Goal: Task Accomplishment & Management: Manage account settings

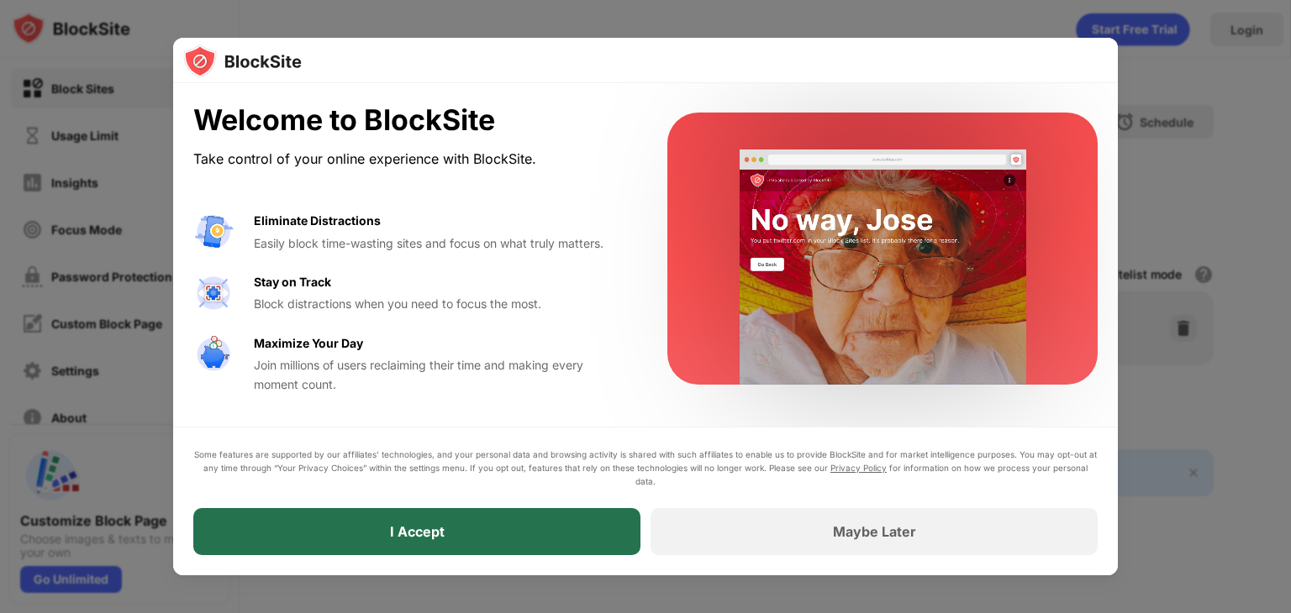
click at [580, 545] on div "I Accept" at bounding box center [416, 531] width 447 height 47
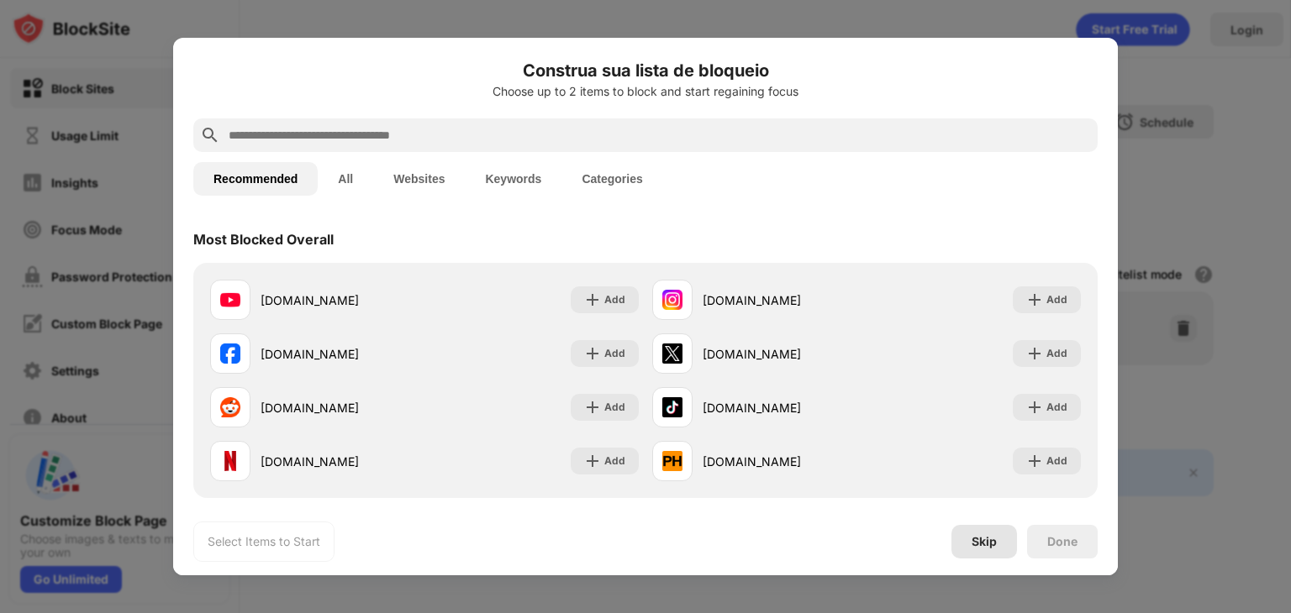
click at [998, 551] on div "Skip" at bounding box center [984, 542] width 66 height 34
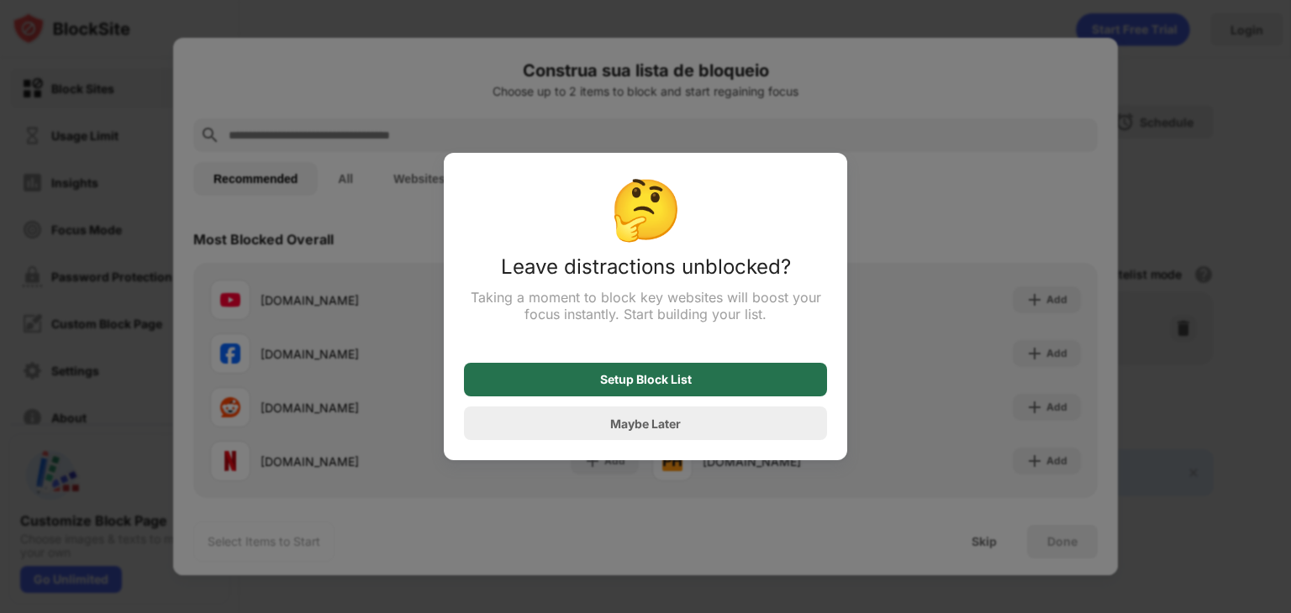
click at [745, 385] on div "Setup Block List" at bounding box center [645, 380] width 363 height 34
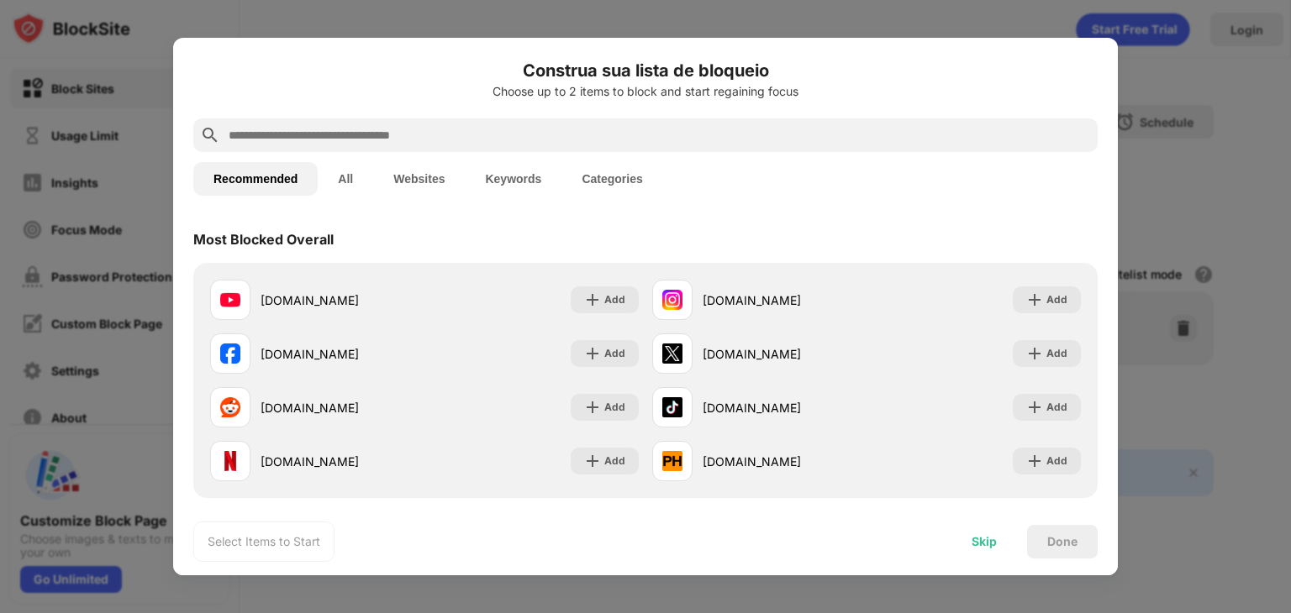
click at [987, 536] on div "Skip" at bounding box center [983, 541] width 25 height 13
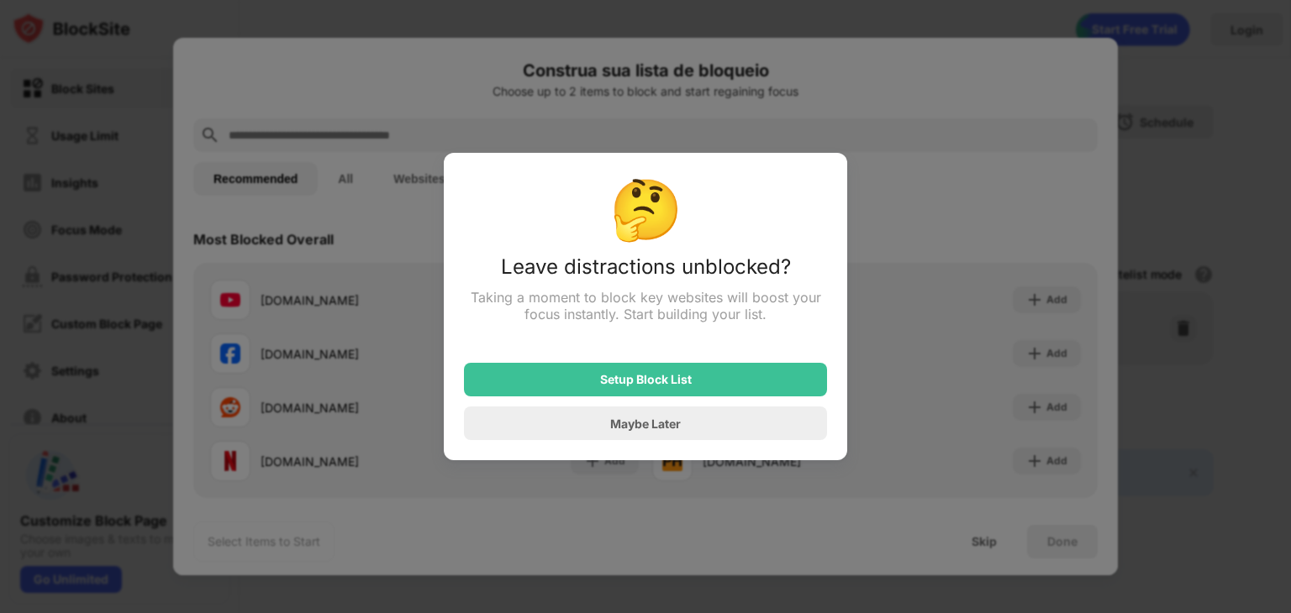
click at [842, 111] on div at bounding box center [645, 306] width 1291 height 613
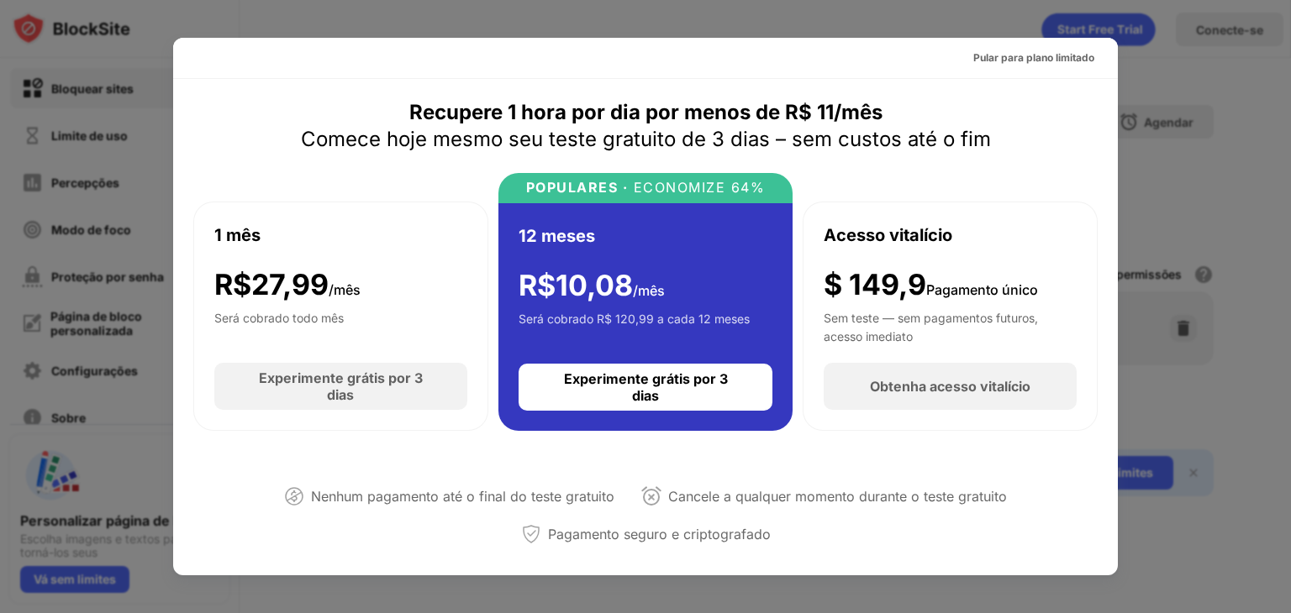
click at [1188, 210] on div at bounding box center [645, 306] width 1291 height 613
click at [1231, 292] on div at bounding box center [645, 306] width 1291 height 613
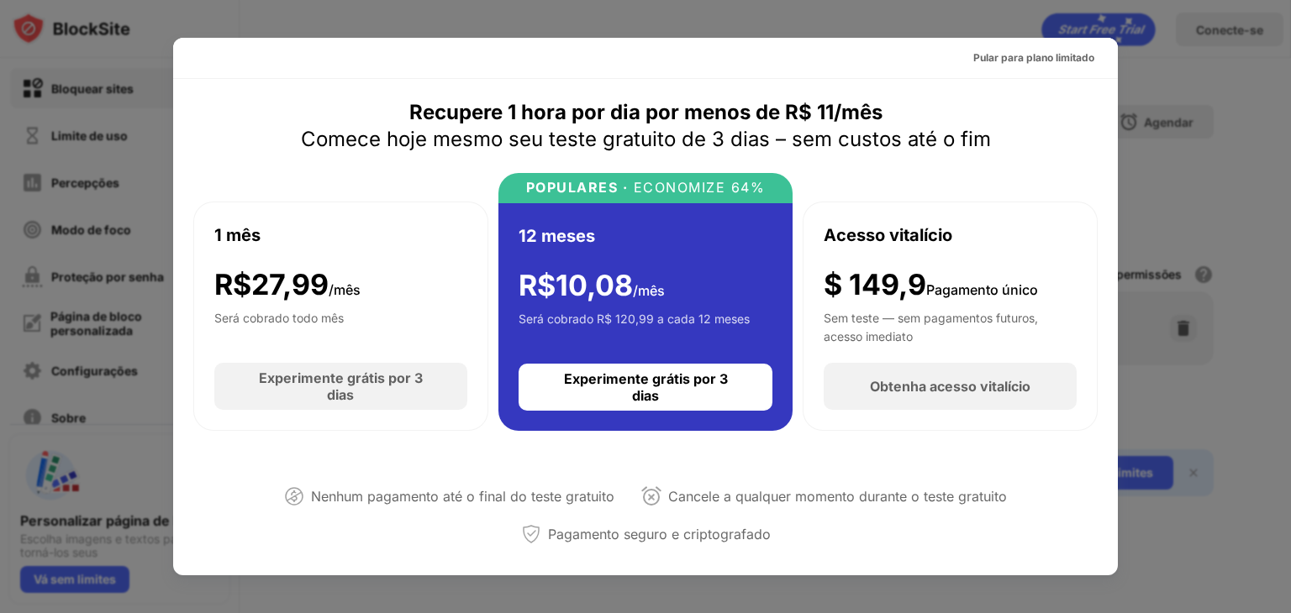
click at [753, 501] on font "Cancele a qualquer momento durante o teste gratuito" at bounding box center [837, 496] width 339 height 17
click at [71, 230] on div at bounding box center [645, 306] width 1291 height 613
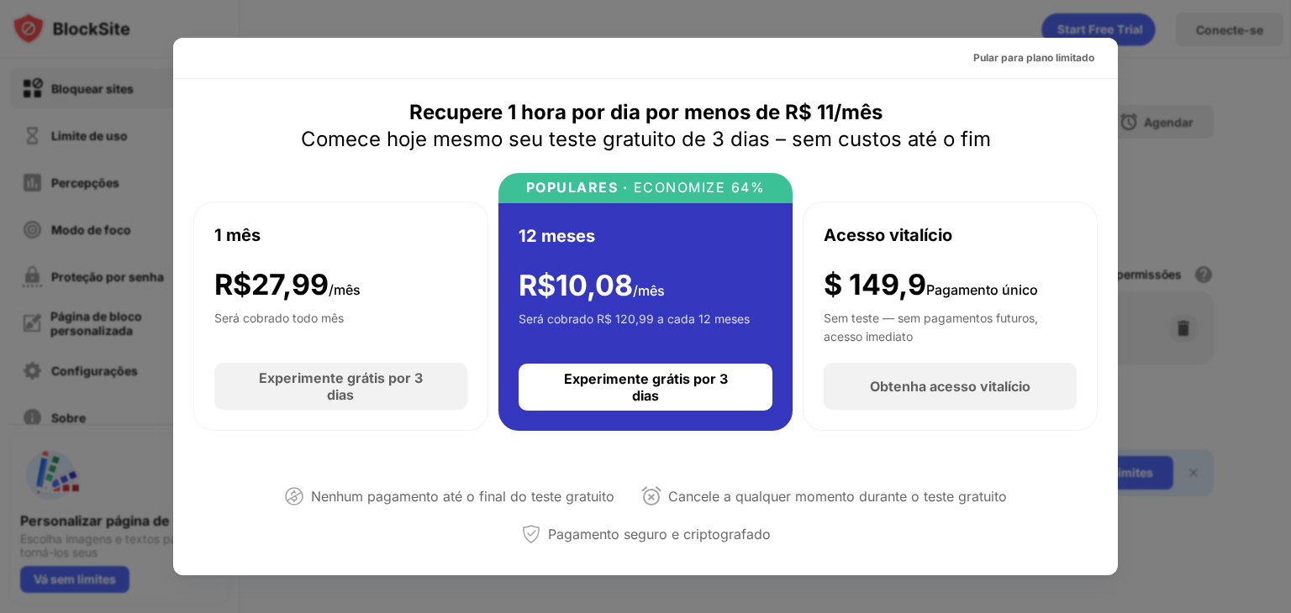
click at [71, 230] on div at bounding box center [645, 306] width 1291 height 613
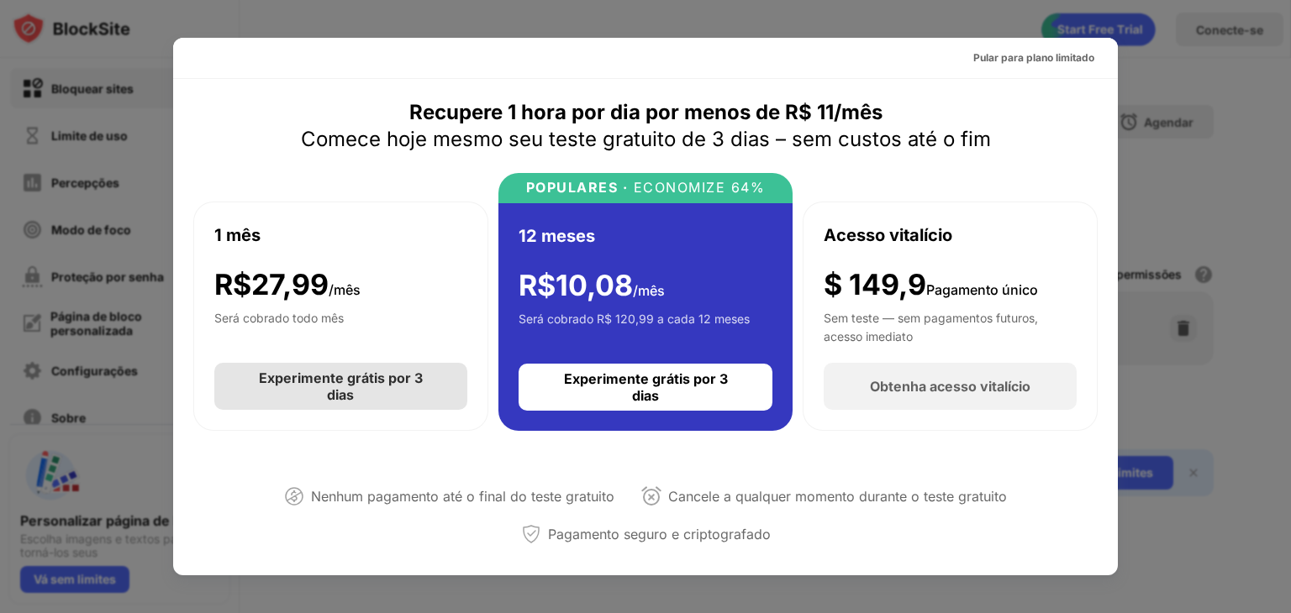
drag, startPoint x: 71, startPoint y: 230, endPoint x: 652, endPoint y: 361, distance: 596.0
click at [652, 613] on div "Pular para plano limitado Recupere 1 hora por dia por menos de R$ 11/mês Comece…" at bounding box center [645, 613] width 1291 height 0
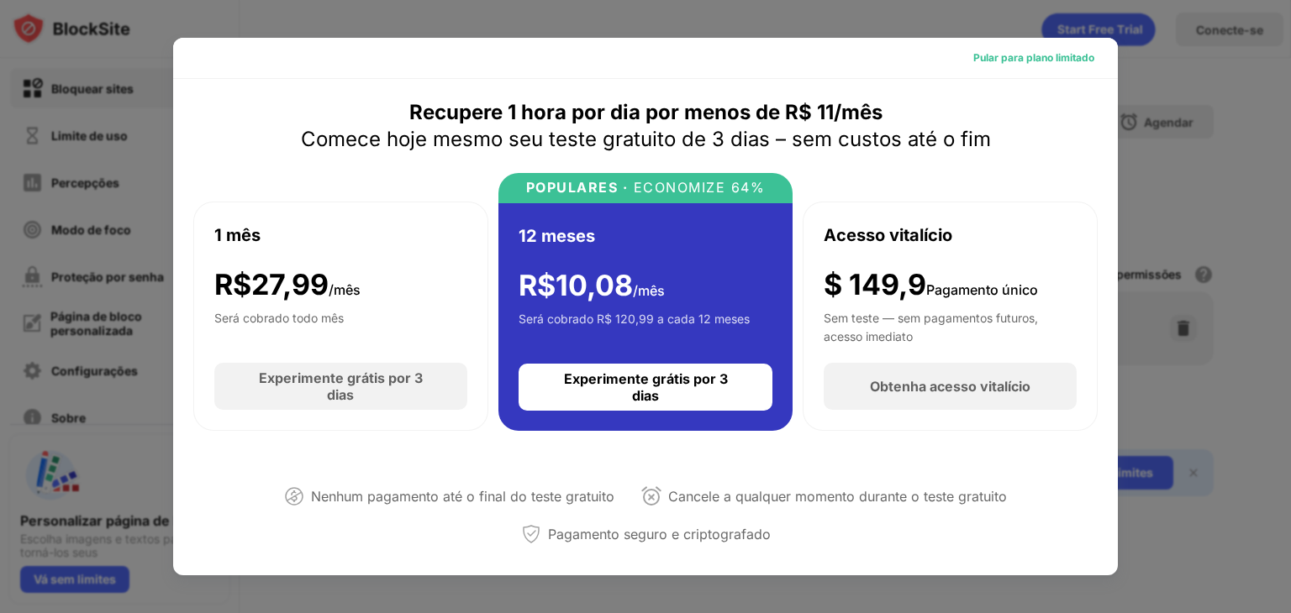
click at [1028, 60] on font "Pular para plano limitado" at bounding box center [1033, 57] width 121 height 13
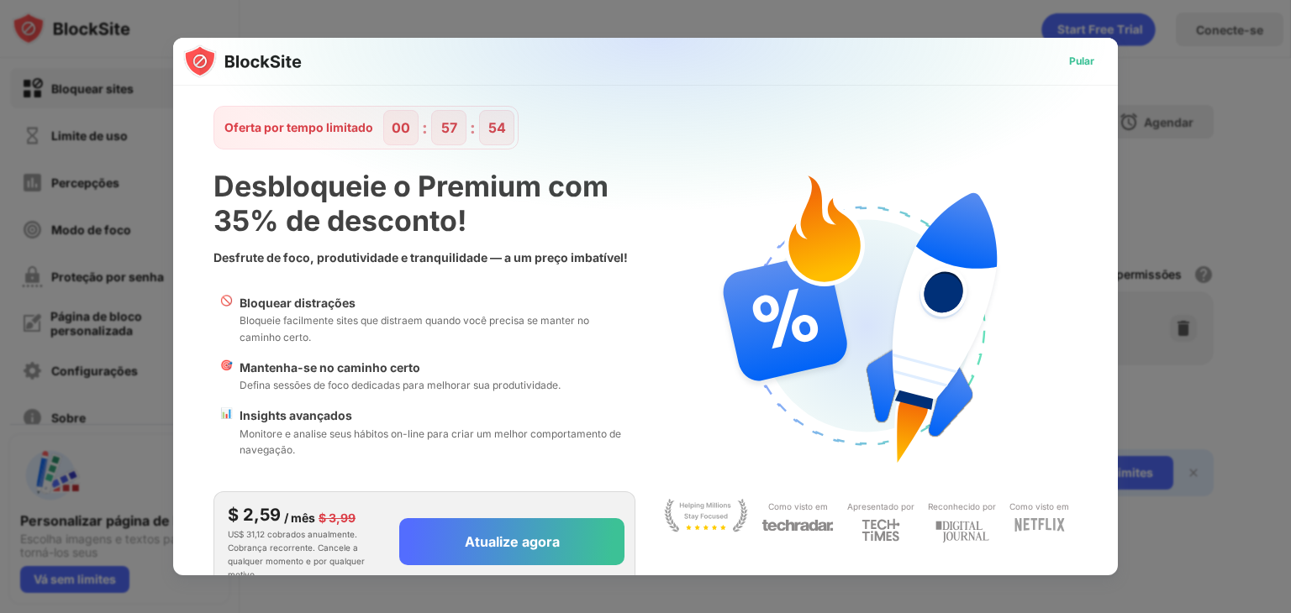
click at [1069, 59] on font "Pular" at bounding box center [1081, 61] width 25 height 13
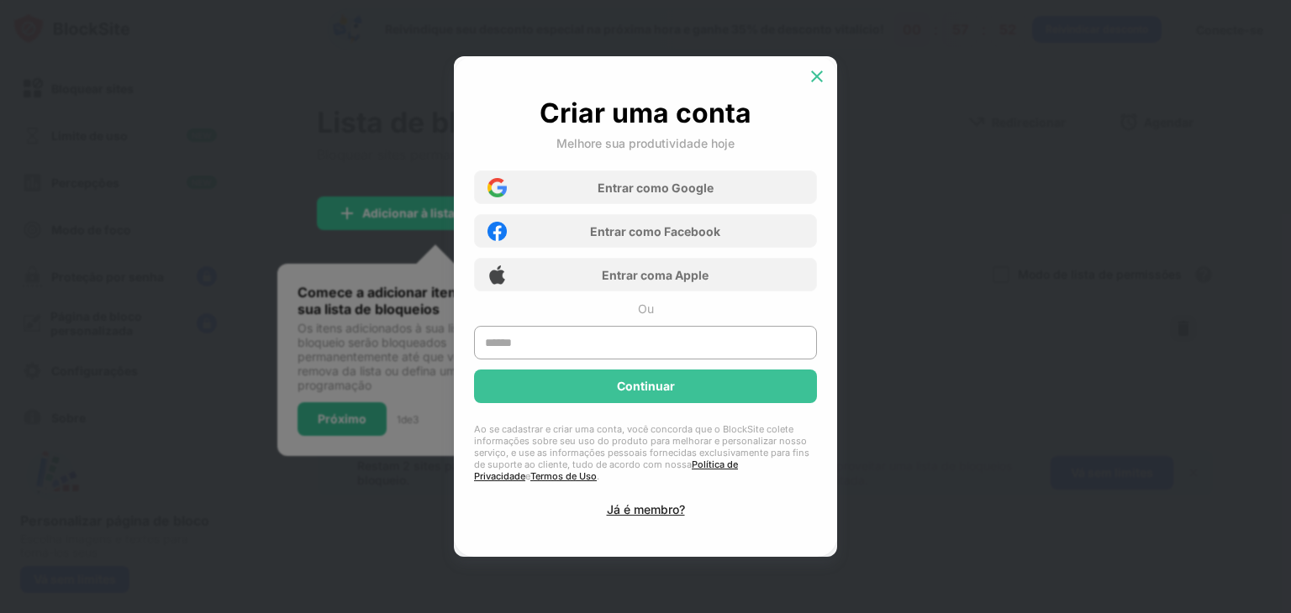
click at [820, 73] on img at bounding box center [816, 76] width 17 height 17
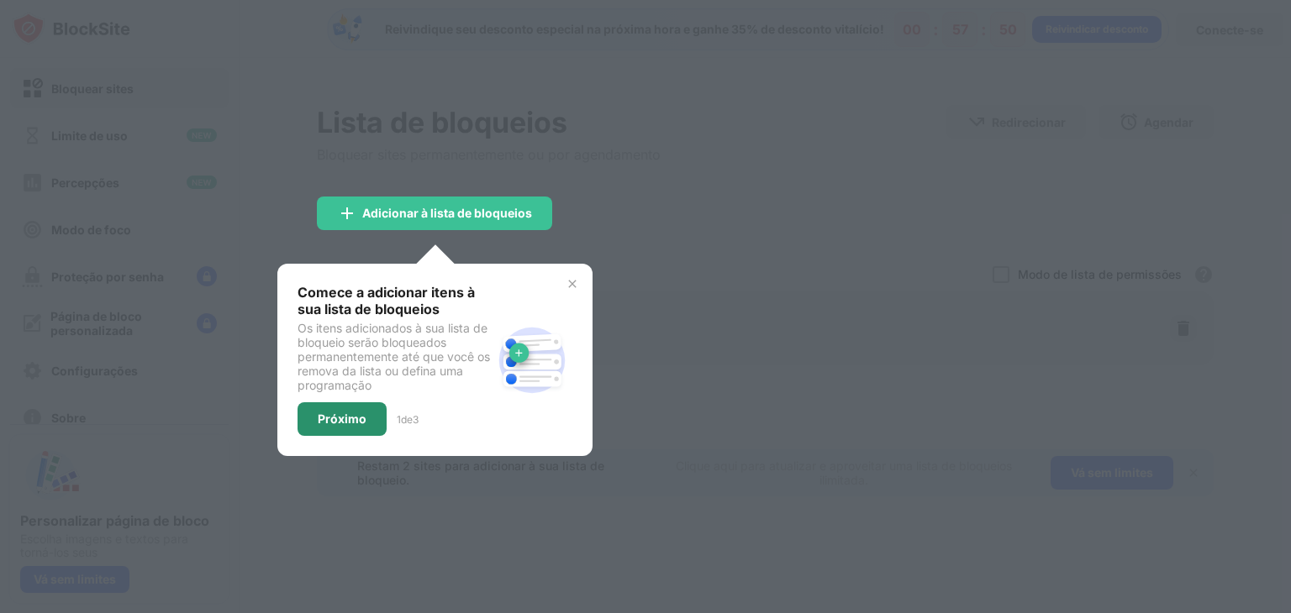
click at [346, 418] on font "Próximo" at bounding box center [342, 419] width 49 height 14
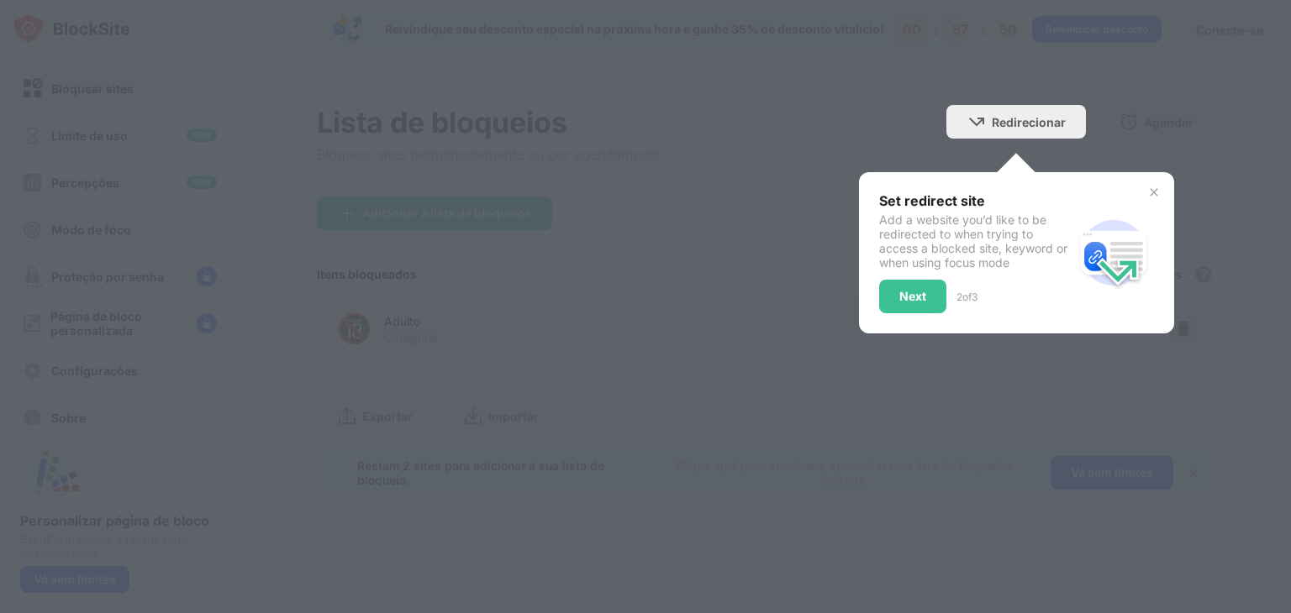
click at [346, 418] on div at bounding box center [645, 306] width 1291 height 613
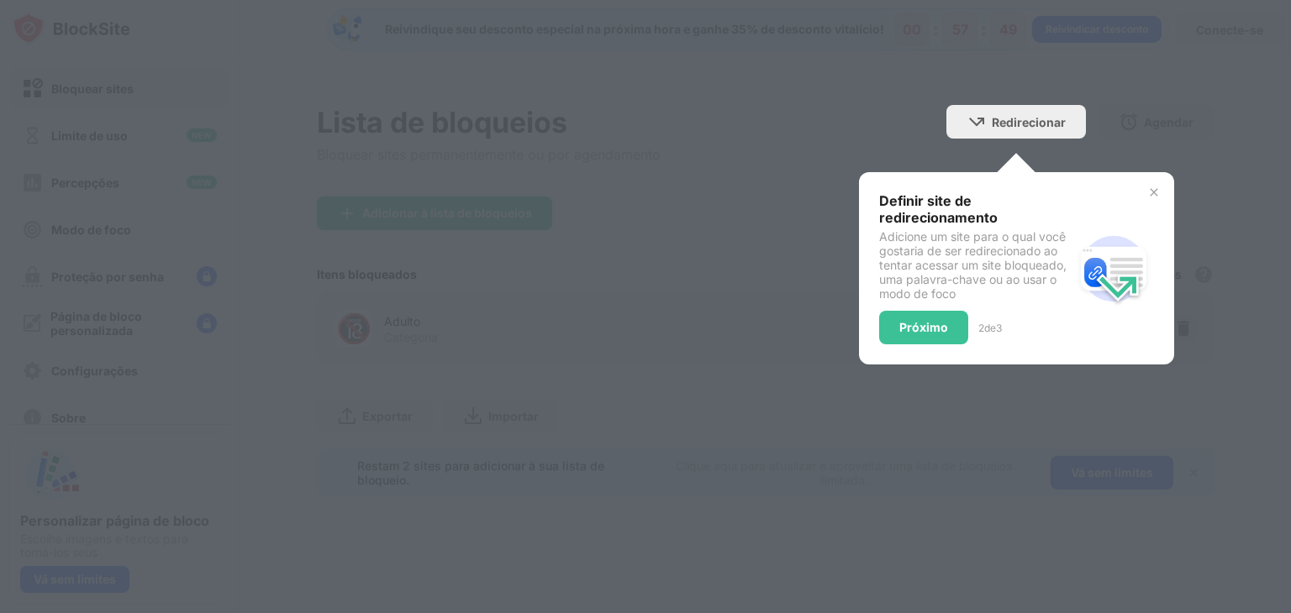
click at [346, 418] on div at bounding box center [645, 306] width 1291 height 613
click at [689, 272] on div at bounding box center [645, 306] width 1291 height 613
click at [1163, 192] on div "Definir site de redirecionamento Adicione um site para o qual você gostaria de …" at bounding box center [1016, 268] width 315 height 192
click at [1149, 187] on img at bounding box center [1153, 192] width 13 height 13
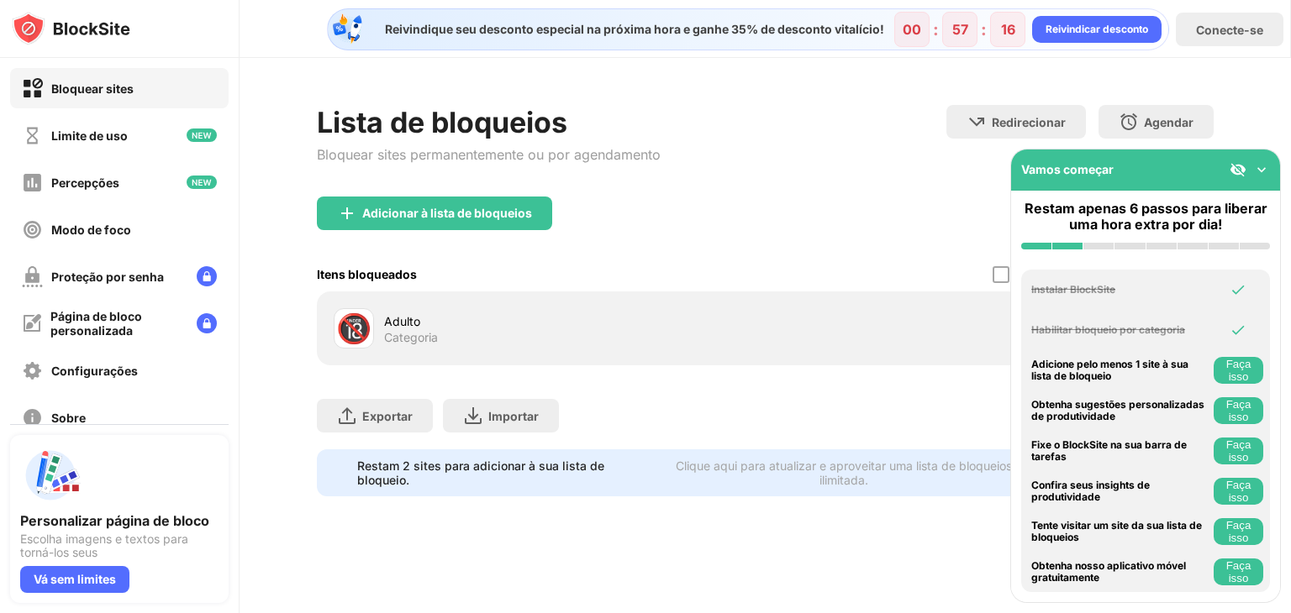
click at [1265, 166] on img at bounding box center [1261, 169] width 17 height 17
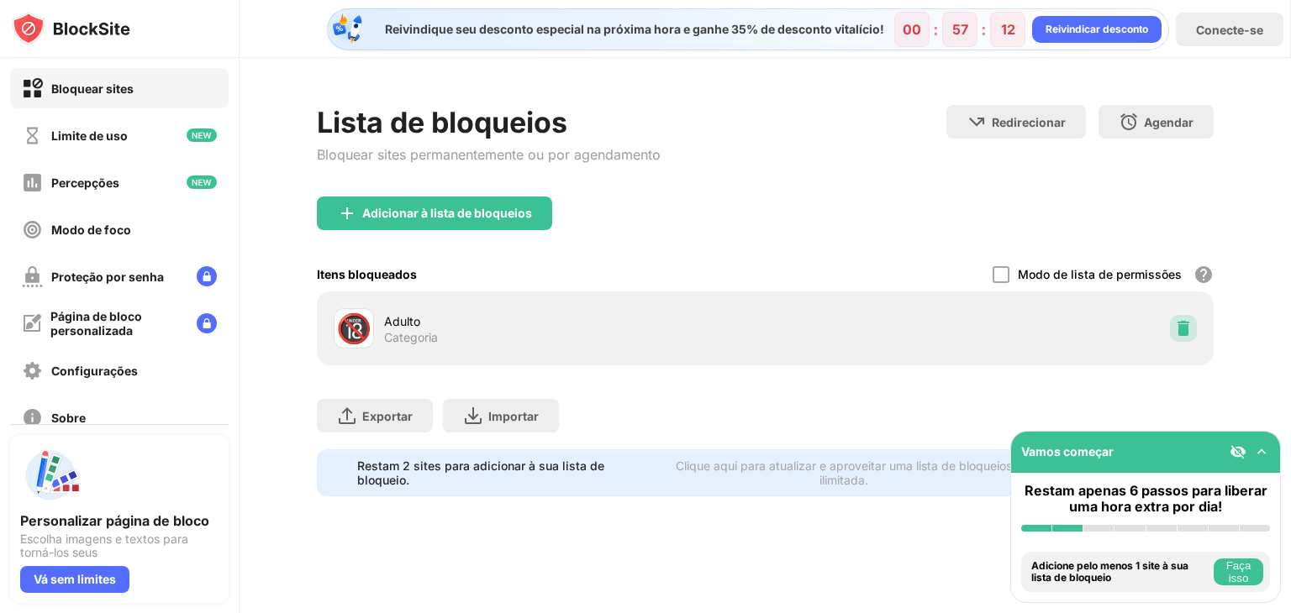
click at [1189, 337] on div at bounding box center [1183, 328] width 27 height 27
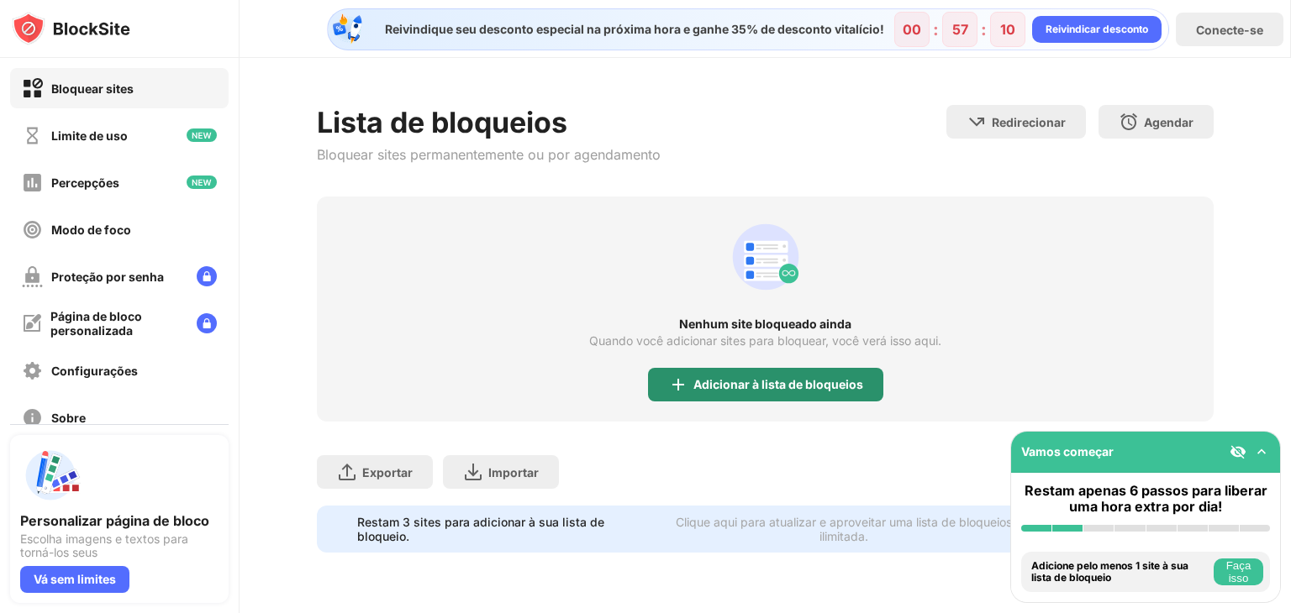
click at [854, 381] on font "Adicionar à lista de bloqueios" at bounding box center [778, 384] width 170 height 14
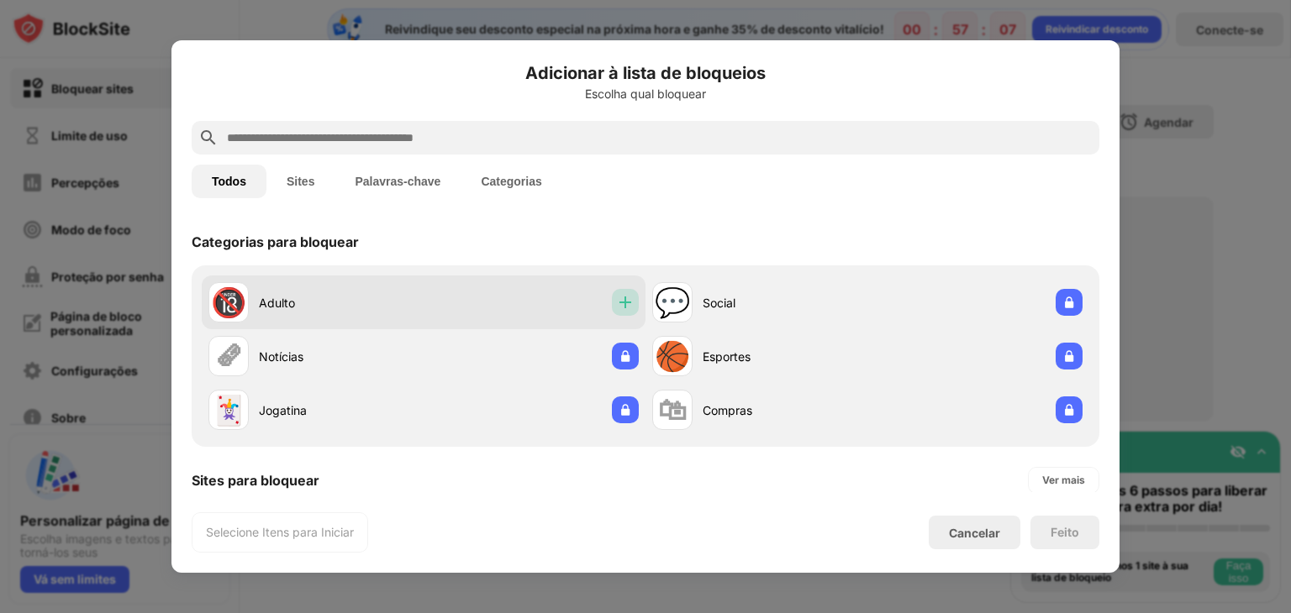
click at [617, 305] on img at bounding box center [625, 302] width 17 height 17
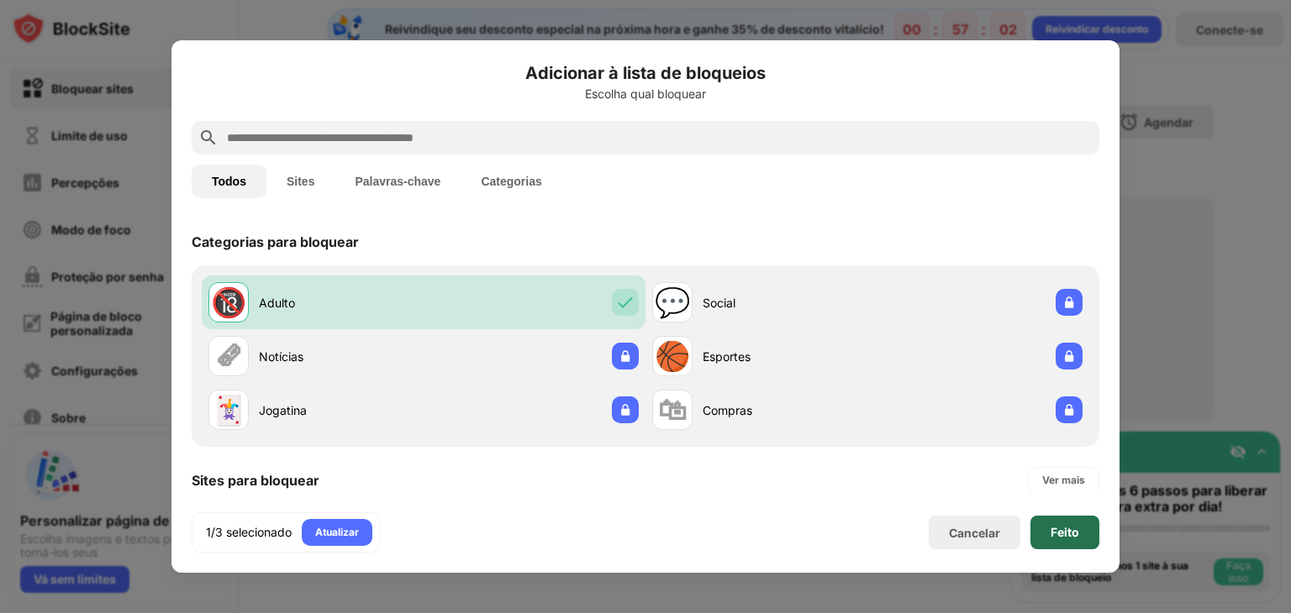
click at [1064, 535] on font "Feito" at bounding box center [1064, 532] width 29 height 14
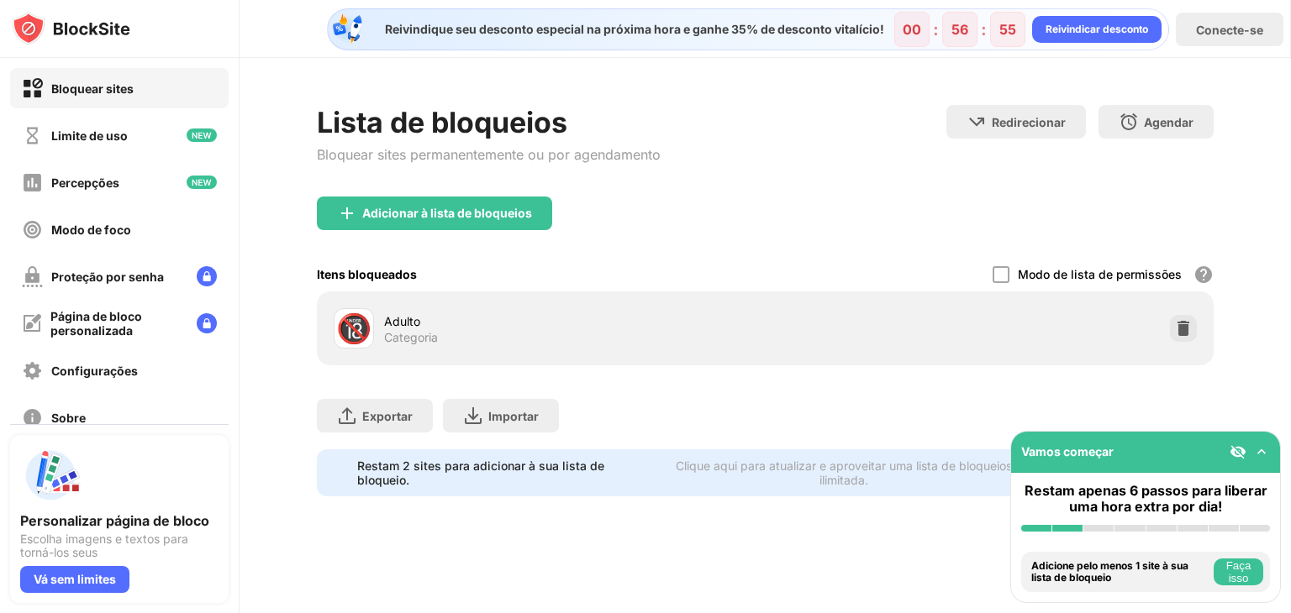
click at [879, 378] on div "Exportar Exportar arquivos (somente para itens de sites) Importar Importar arqu…" at bounding box center [765, 407] width 897 height 84
click at [1290, 271] on div "Lista de bloqueios Bloquear sites permanentemente ou por agendamento Redirecion…" at bounding box center [764, 301] width 1051 height 486
click at [1238, 455] on img at bounding box center [1237, 452] width 17 height 17
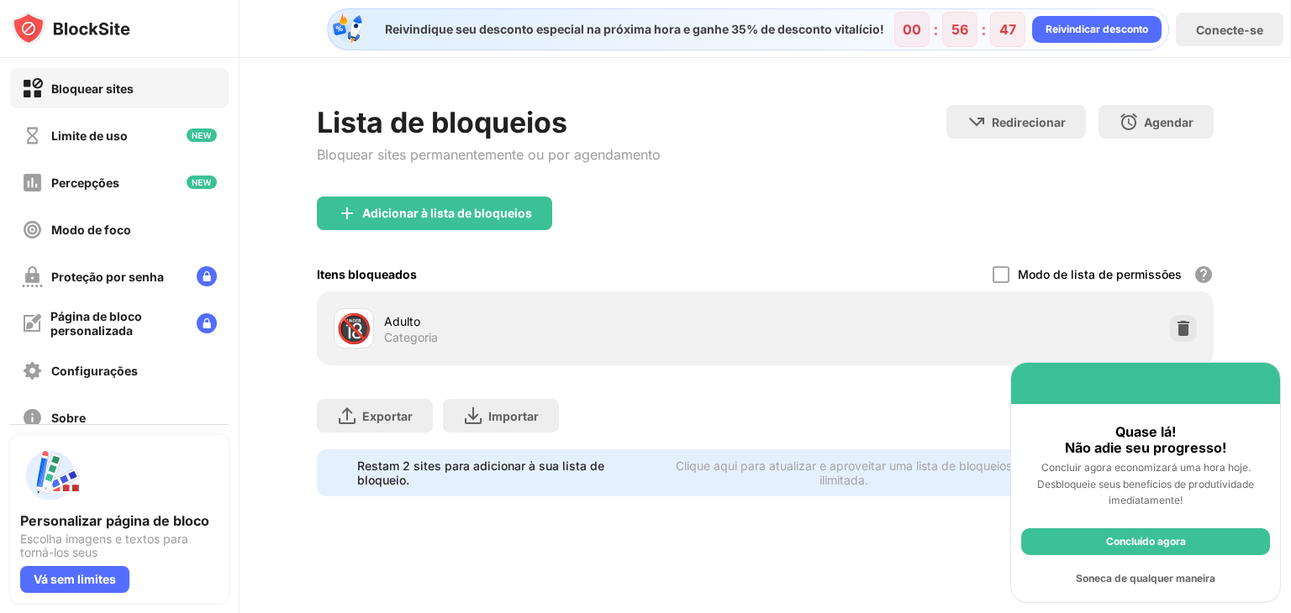
click at [1160, 582] on font "Soneca de qualquer maneira" at bounding box center [1144, 578] width 139 height 13
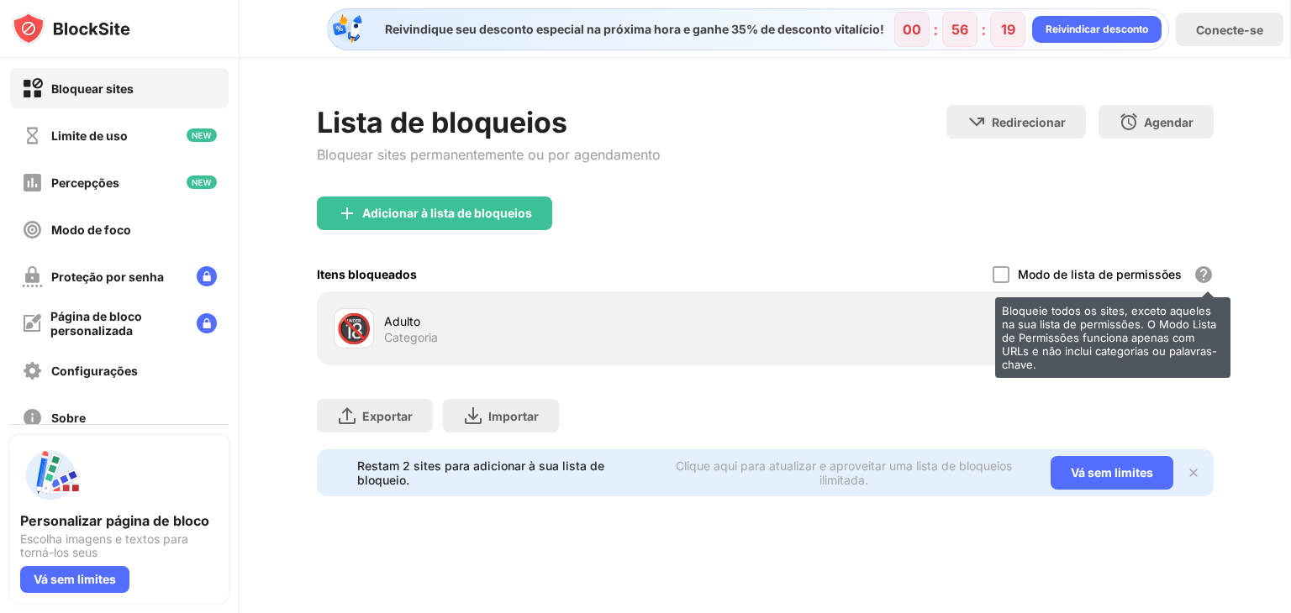
click at [1201, 266] on div "Bloqueie todos os sites, exceto aqueles na sua lista de permissões. O Modo List…" at bounding box center [1203, 275] width 20 height 20
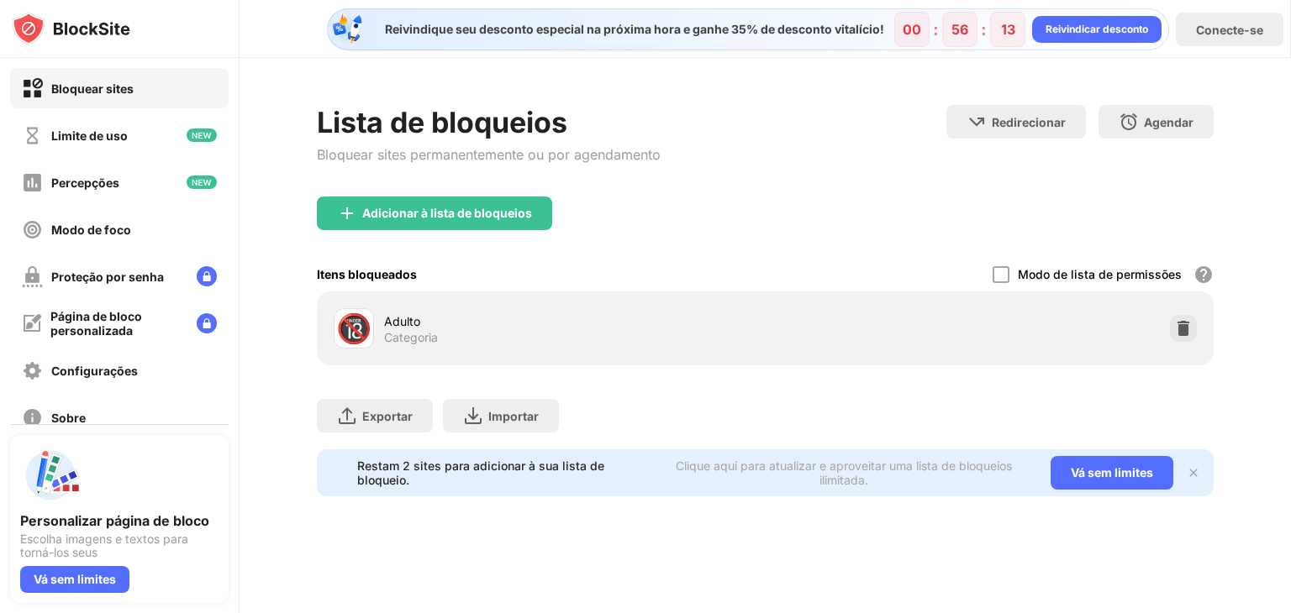
click at [875, 399] on div "Exportar Exportar arquivos (somente para itens de sites) Importar Importar arqu…" at bounding box center [765, 407] width 897 height 84
click at [1196, 470] on img at bounding box center [1192, 472] width 13 height 13
